Goal: Register for event/course

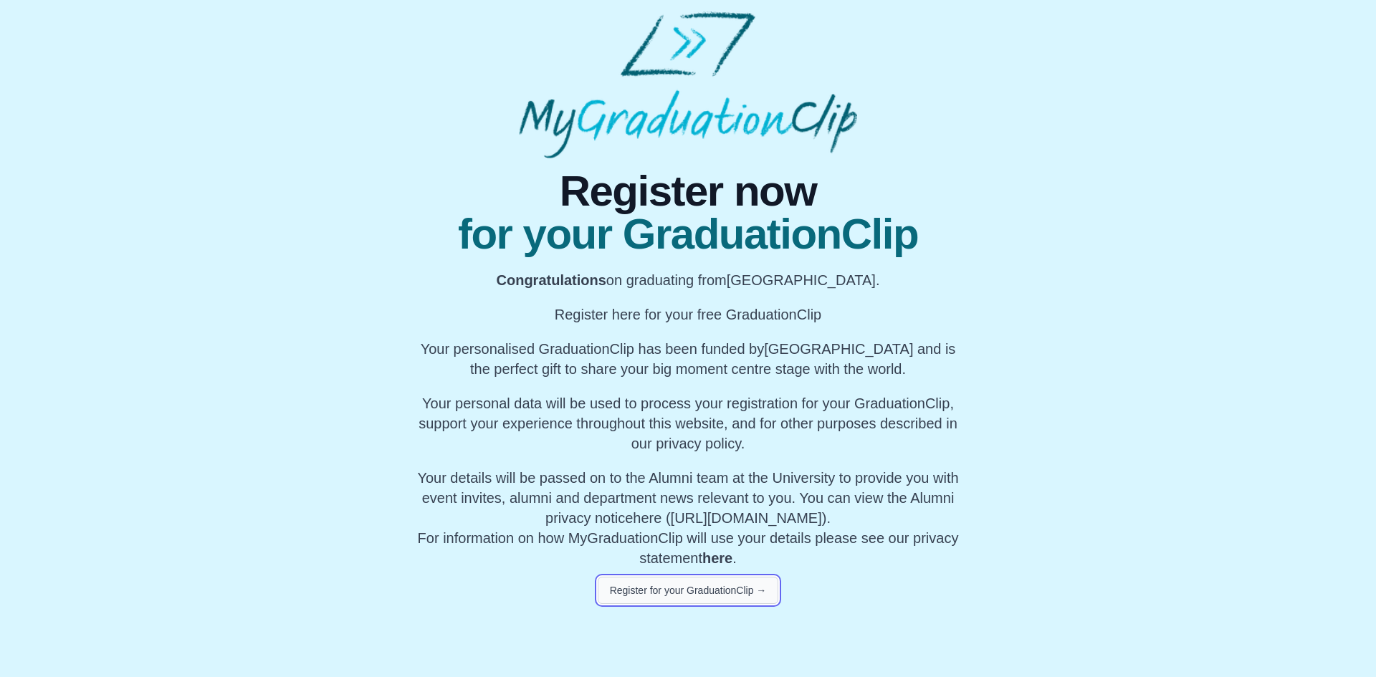
click at [752, 588] on button "Register for your GraduationClip →" at bounding box center [688, 590] width 181 height 27
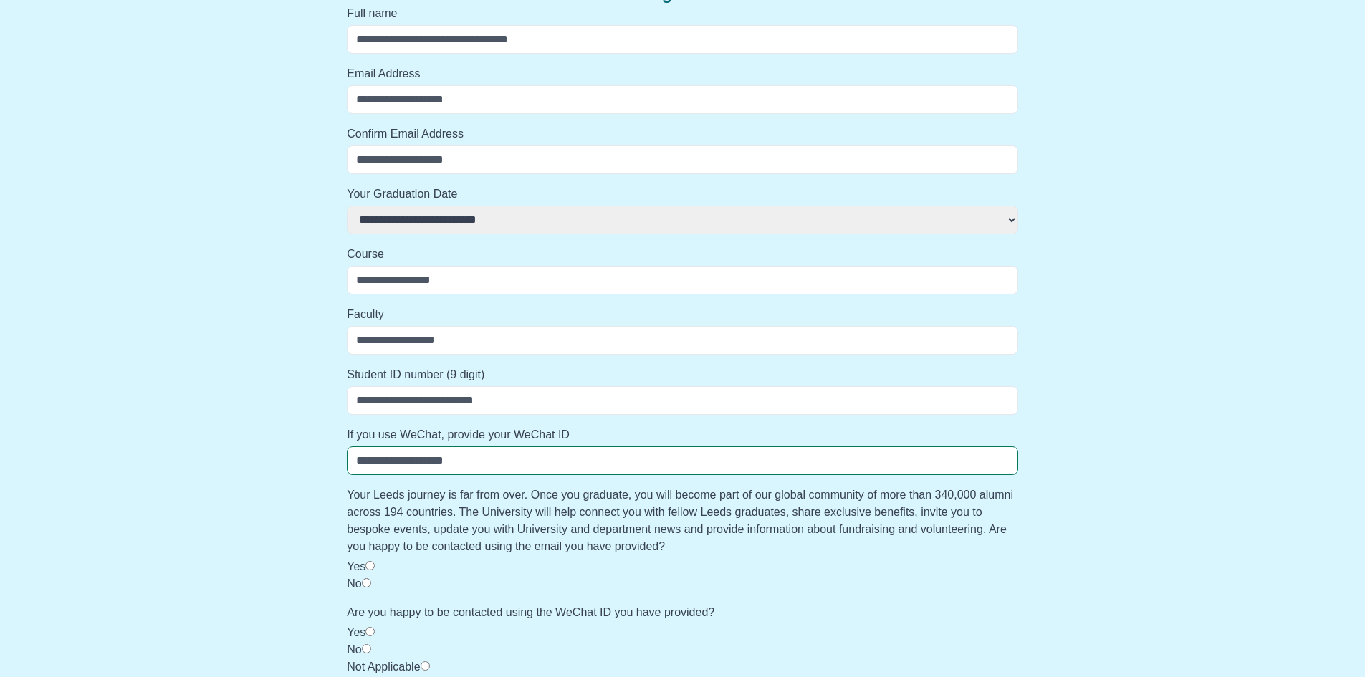
scroll to position [115, 0]
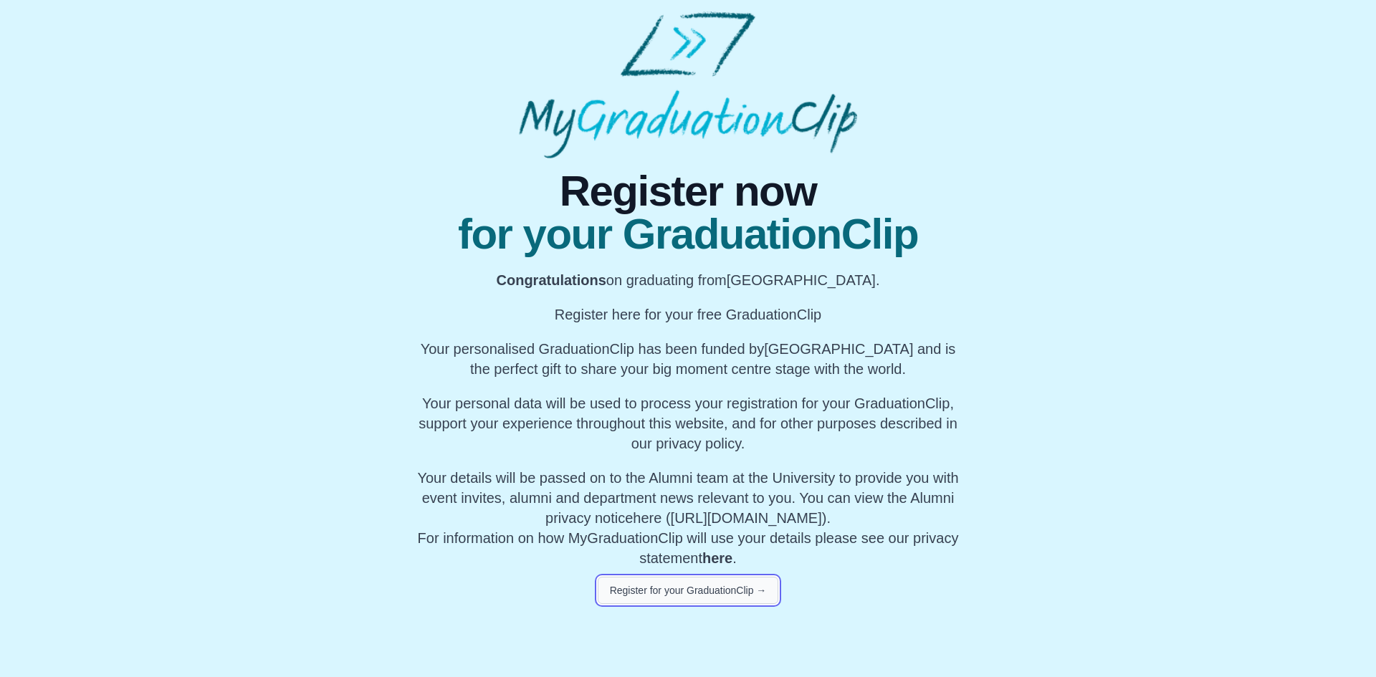
click at [760, 594] on button "Register for your GraduationClip →" at bounding box center [688, 590] width 181 height 27
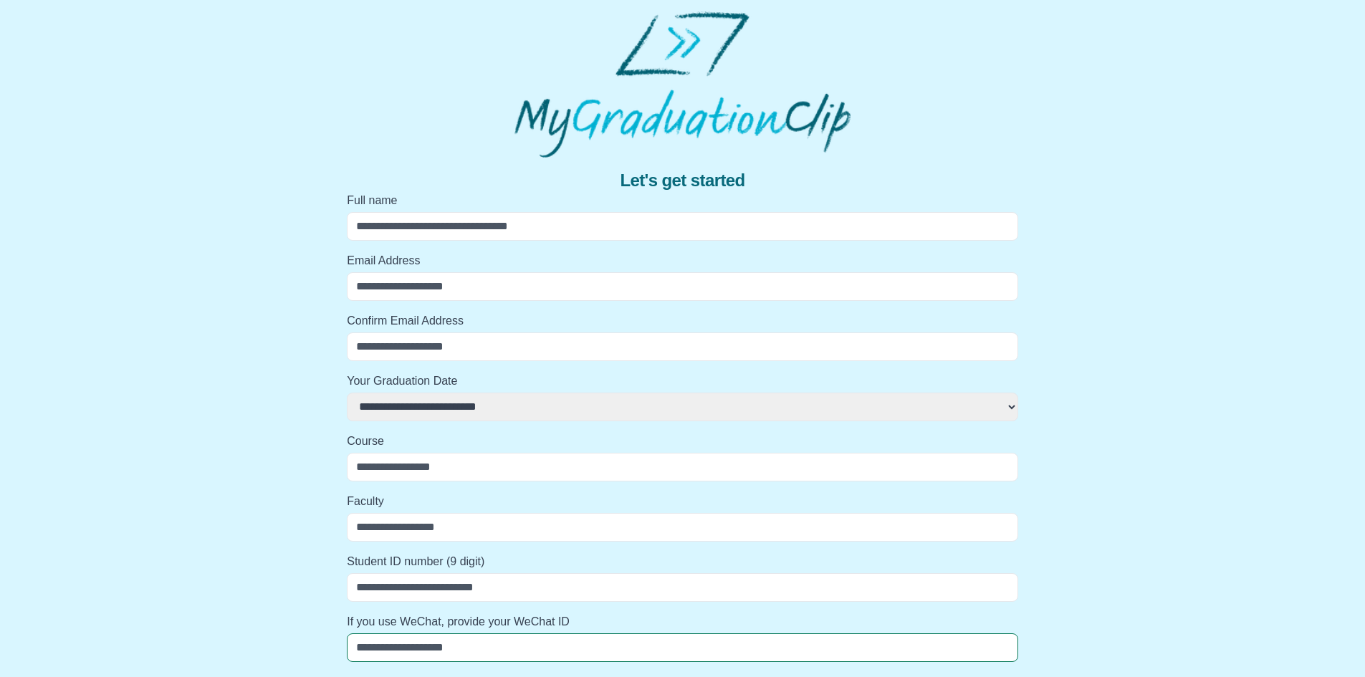
select select
